Goal: Information Seeking & Learning: Understand process/instructions

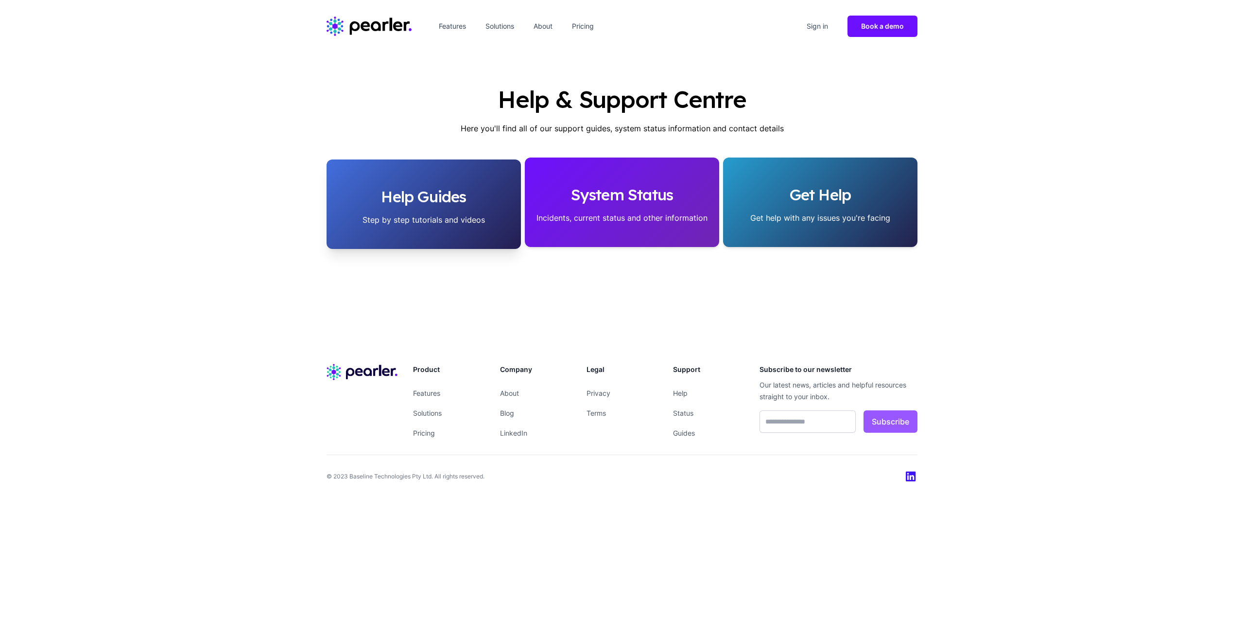
click at [394, 204] on h2 "Help Guides" at bounding box center [423, 196] width 179 height 19
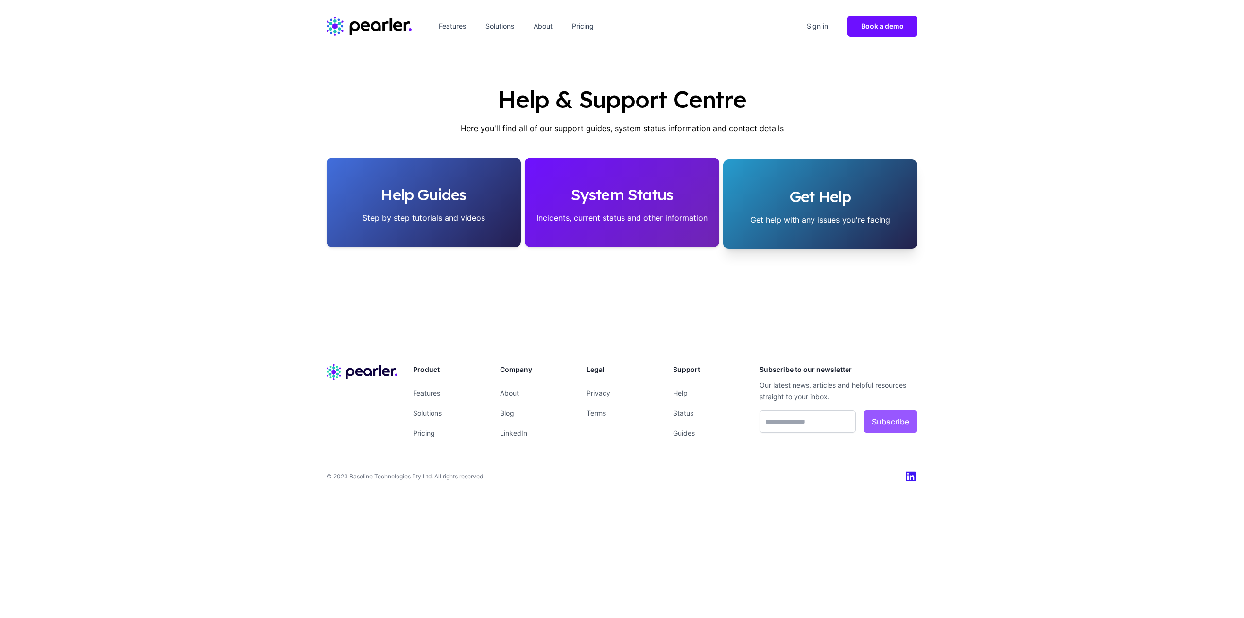
click at [787, 189] on h2 "Get Help" at bounding box center [820, 196] width 179 height 19
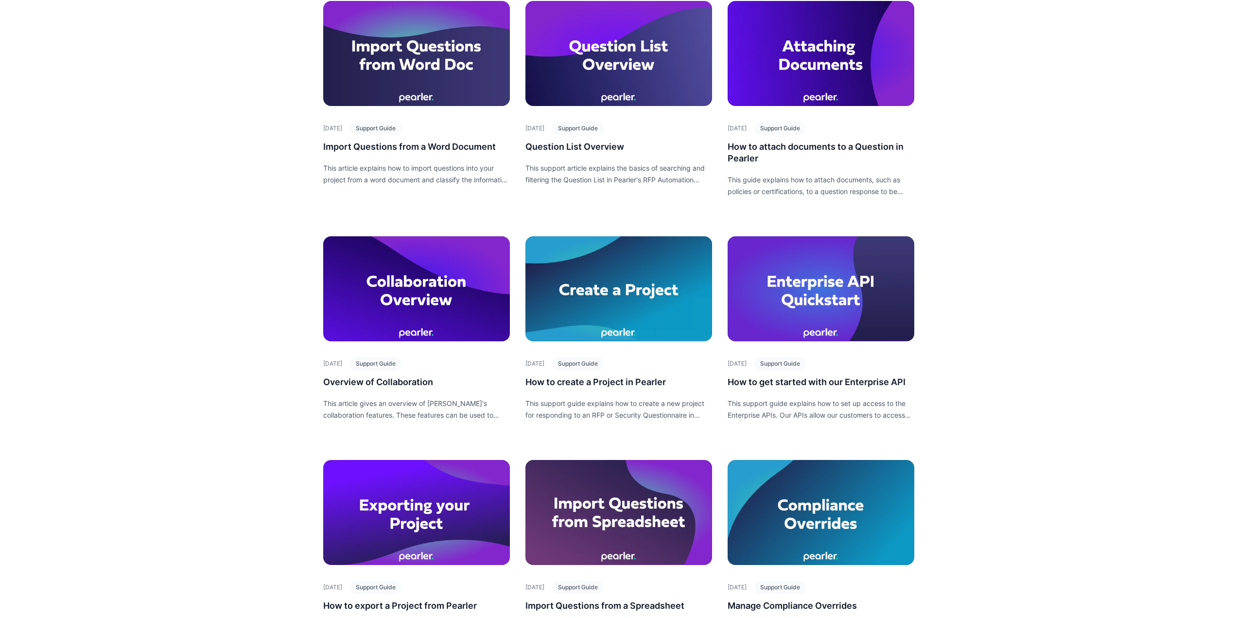
scroll to position [146, 0]
